Goal: Task Accomplishment & Management: Manage account settings

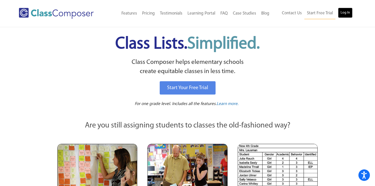
click at [339, 12] on link "Log In" at bounding box center [345, 13] width 15 height 10
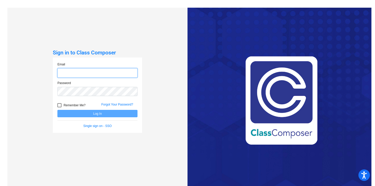
type input "[EMAIL_ADDRESS][DOMAIN_NAME]"
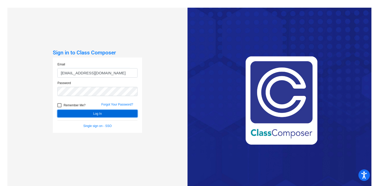
click at [85, 116] on button "Log In" at bounding box center [97, 113] width 80 height 7
click at [93, 112] on button "Log In" at bounding box center [97, 113] width 80 height 7
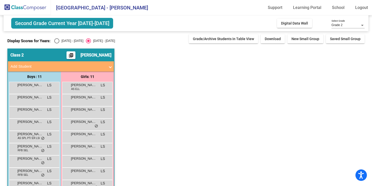
click at [57, 37] on div "Display Scores for Years: [DATE] - [DATE] [DATE] - [DATE] Grade/Archive Student…" at bounding box center [185, 38] width 357 height 9
click at [57, 42] on div "Select an option" at bounding box center [56, 40] width 5 height 5
click at [57, 43] on input "[DATE] - [DATE]" at bounding box center [57, 43] width 0 height 0
radio input "true"
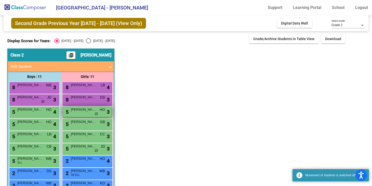
scroll to position [39, 0]
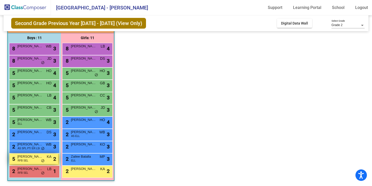
click at [34, 156] on span "[PERSON_NAME]" at bounding box center [29, 156] width 25 height 5
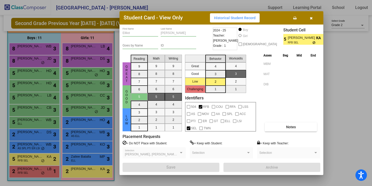
scroll to position [0, 0]
click at [307, 126] on button "Notes" at bounding box center [291, 126] width 52 height 9
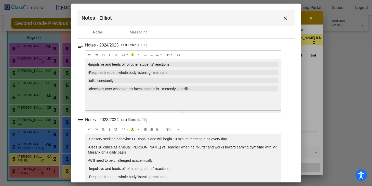
click at [284, 17] on mat-icon "close" at bounding box center [286, 18] width 6 height 6
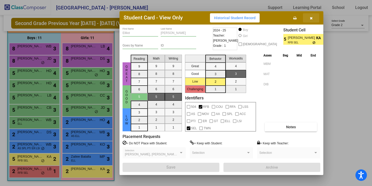
click at [312, 18] on icon "button" at bounding box center [311, 18] width 3 height 4
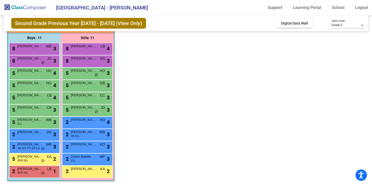
click at [164, 101] on app-classroom "Class 2 picture_as_pdf [PERSON_NAME] Add Student First Name Last Name Student I…" at bounding box center [185, 98] width 357 height 176
click at [89, 170] on span "[PERSON_NAME]" at bounding box center [83, 168] width 25 height 5
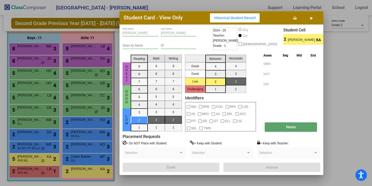
click at [288, 122] on button "Notes" at bounding box center [291, 126] width 52 height 9
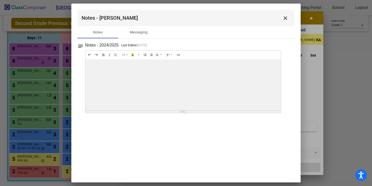
click at [289, 17] on button "close" at bounding box center [285, 18] width 10 height 10
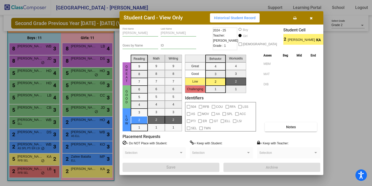
click at [304, 14] on button "button" at bounding box center [311, 17] width 16 height 9
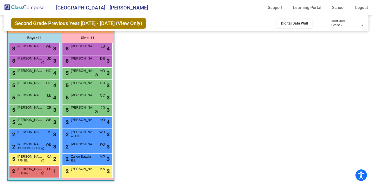
click at [149, 66] on app-classroom "Class 2 picture_as_pdf [PERSON_NAME] Add Student First Name Last Name Student I…" at bounding box center [185, 98] width 357 height 176
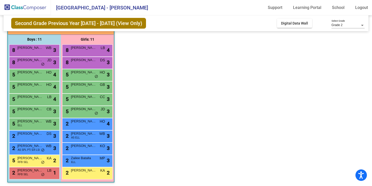
scroll to position [39, 0]
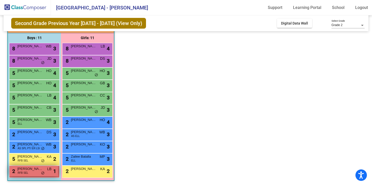
click at [23, 173] on span "RFB SEL" at bounding box center [23, 173] width 11 height 4
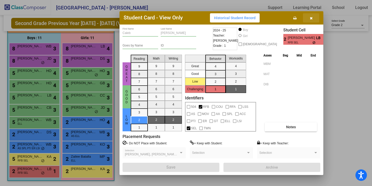
click at [313, 16] on button "button" at bounding box center [311, 17] width 16 height 9
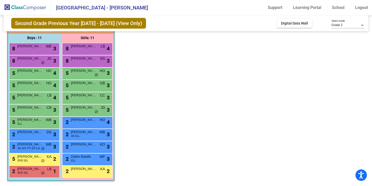
scroll to position [0, 0]
